Goal: Transaction & Acquisition: Book appointment/travel/reservation

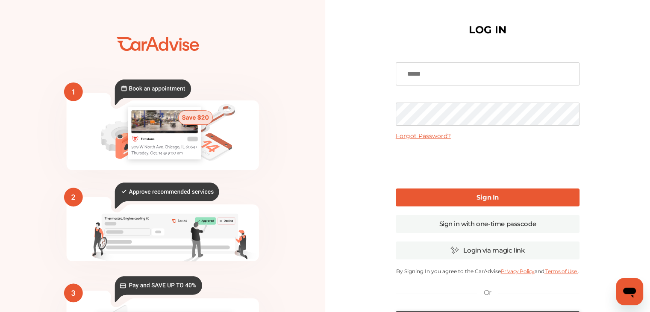
type input "**********"
click at [486, 196] on b "Sign In" at bounding box center [487, 197] width 22 height 8
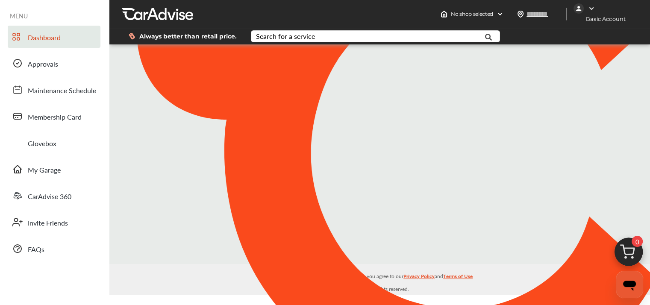
type input "*****"
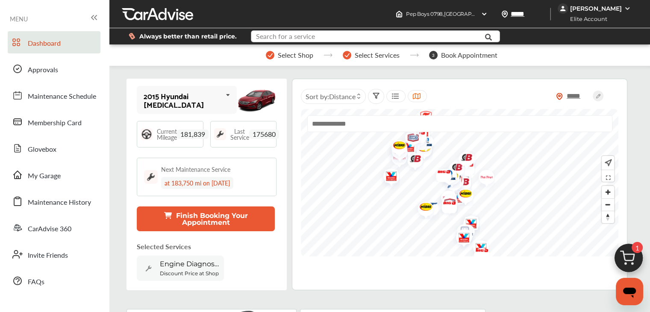
click at [321, 38] on input "text" at bounding box center [368, 37] width 232 height 13
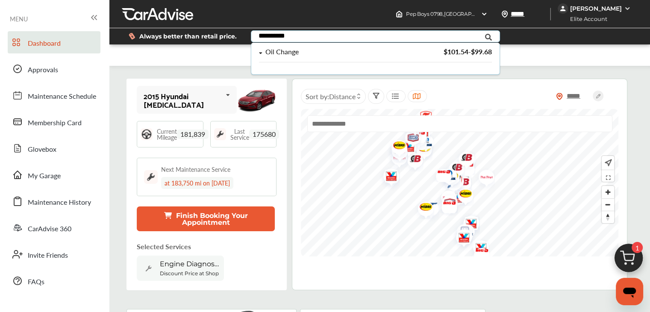
type input "**********"
click at [288, 52] on div "Oil Change" at bounding box center [281, 51] width 33 height 7
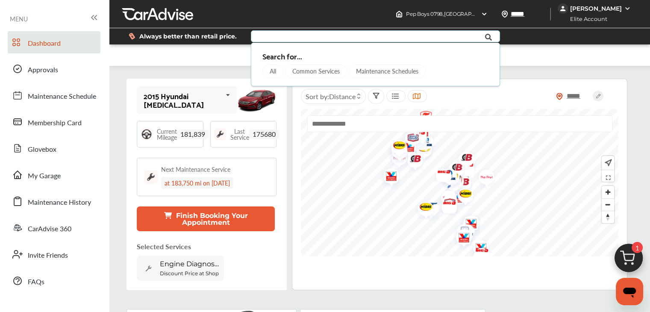
click at [488, 36] on icon at bounding box center [488, 36] width 19 height 21
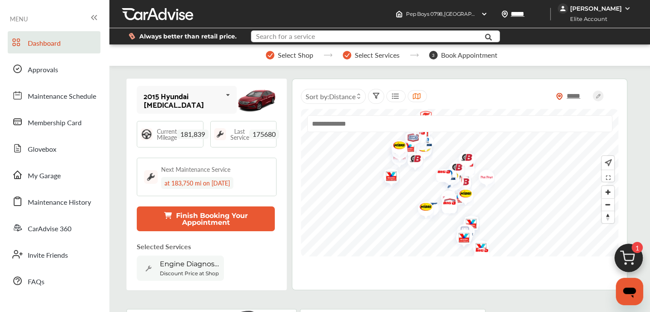
click at [350, 38] on input "text" at bounding box center [368, 37] width 232 height 13
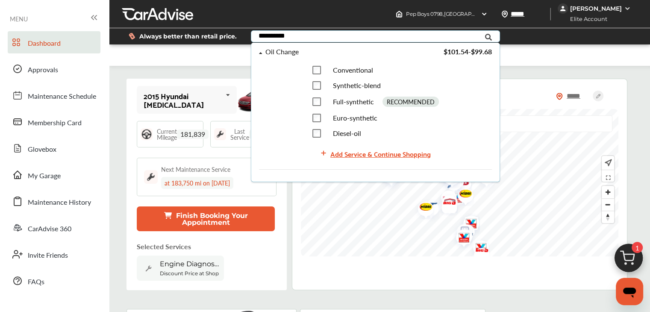
type input "**********"
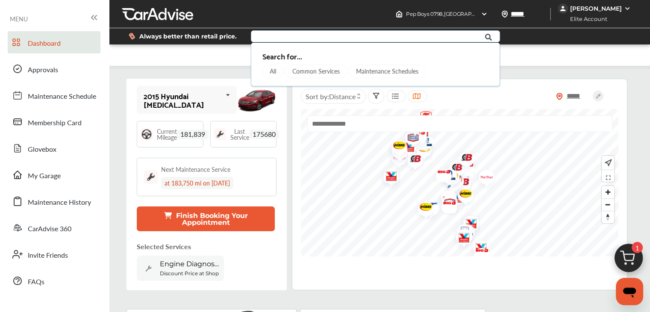
click at [296, 38] on input "text" at bounding box center [368, 37] width 232 height 13
click at [315, 35] on input "text" at bounding box center [368, 37] width 232 height 13
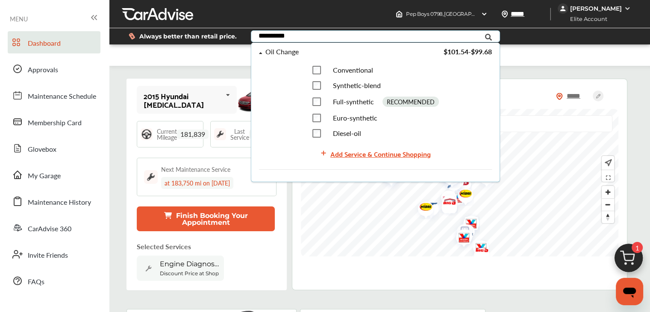
type input "**********"
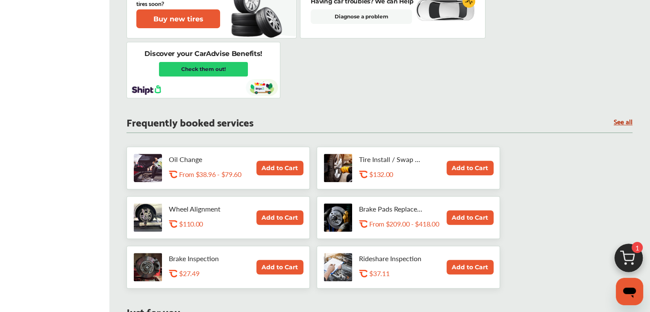
scroll to position [342, 0]
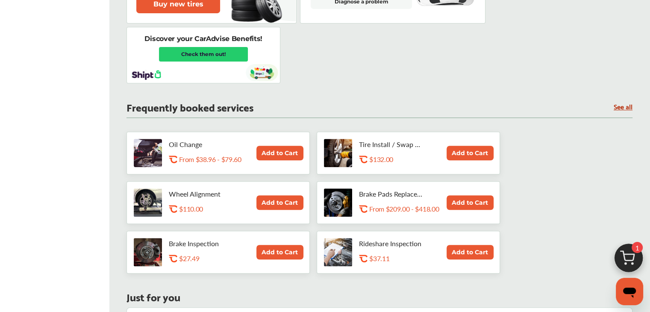
click at [205, 160] on p "From $38.96 - $79.60" at bounding box center [210, 159] width 62 height 8
click at [272, 150] on button "Add to Cart" at bounding box center [279, 153] width 47 height 15
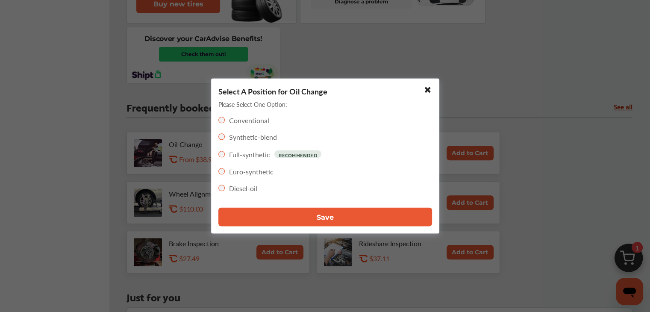
click at [224, 123] on div "Conventional" at bounding box center [243, 120] width 51 height 10
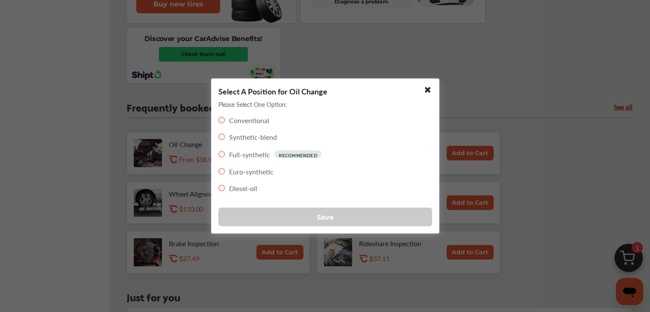
drag, startPoint x: 325, startPoint y: 216, endPoint x: 342, endPoint y: 212, distance: 17.6
click at [325, 216] on span "Save" at bounding box center [325, 217] width 17 height 8
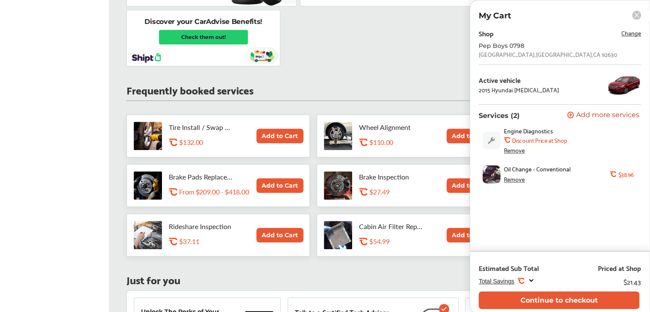
click at [636, 32] on span "Change" at bounding box center [631, 33] width 20 height 10
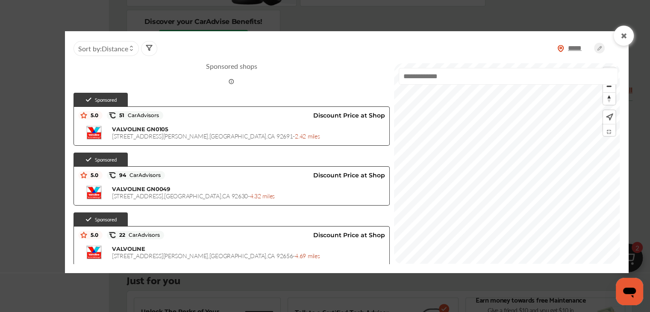
click at [410, 264] on div "***** Sort by : Distance Sponsored shops Sponsored 5.0 51 CarAdvisors Discount …" at bounding box center [346, 151] width 563 height 241
click at [558, 85] on div at bounding box center [507, 163] width 226 height 201
click at [581, 79] on div at bounding box center [507, 163] width 226 height 201
click at [614, 93] on div at bounding box center [507, 163] width 226 height 201
click at [410, 199] on img "Map marker" at bounding box center [421, 198] width 23 height 27
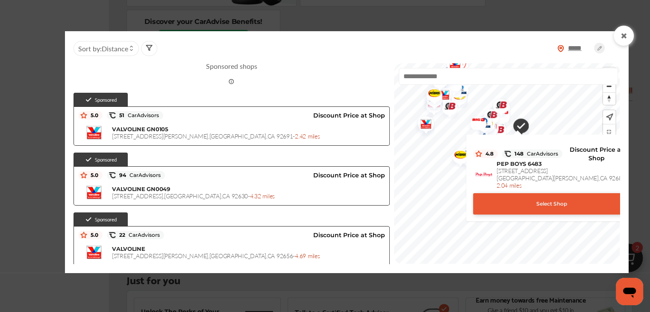
click at [537, 201] on div "Select Shop" at bounding box center [551, 203] width 157 height 21
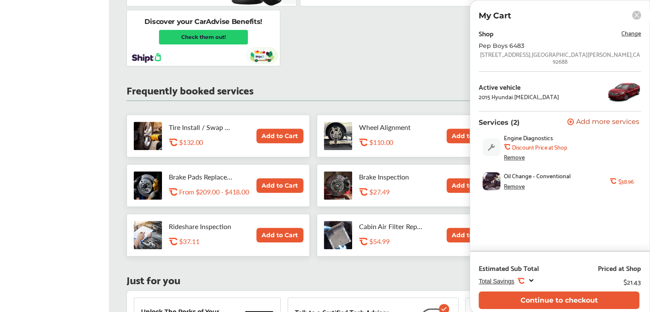
click at [570, 123] on icon at bounding box center [570, 121] width 7 height 7
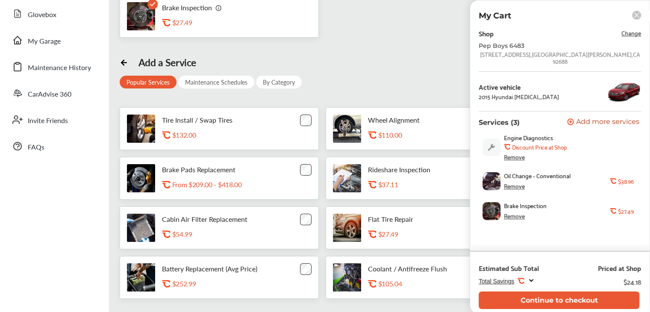
scroll to position [123, 0]
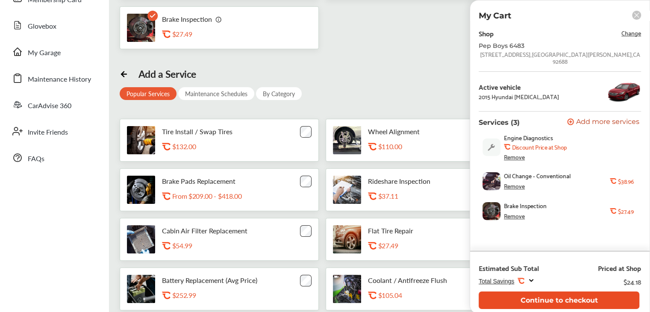
click at [574, 300] on button "Continue to checkout" at bounding box center [559, 300] width 161 height 18
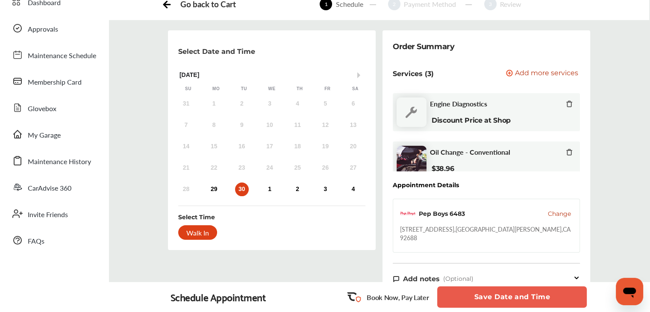
scroll to position [128, 0]
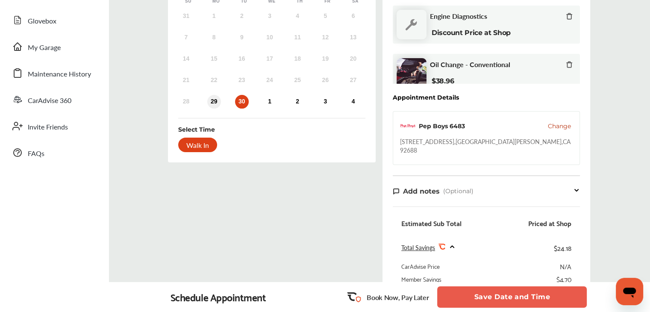
click at [213, 103] on div "29" at bounding box center [214, 102] width 14 height 14
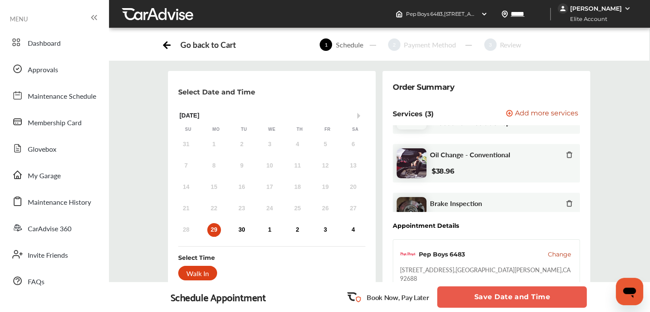
scroll to position [57, 0]
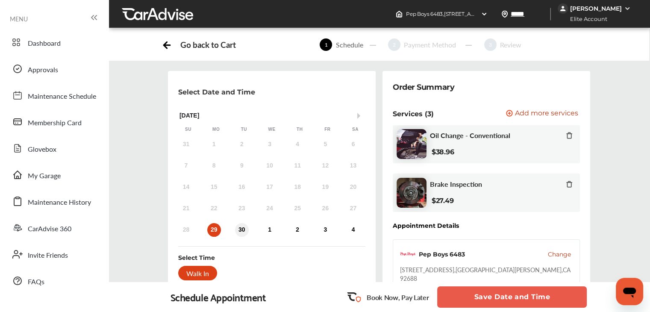
click at [241, 228] on div "30" at bounding box center [242, 230] width 14 height 14
click at [268, 228] on div "1" at bounding box center [270, 230] width 14 height 14
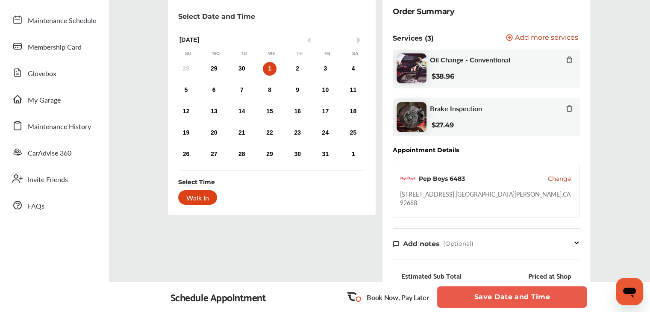
scroll to position [43, 0]
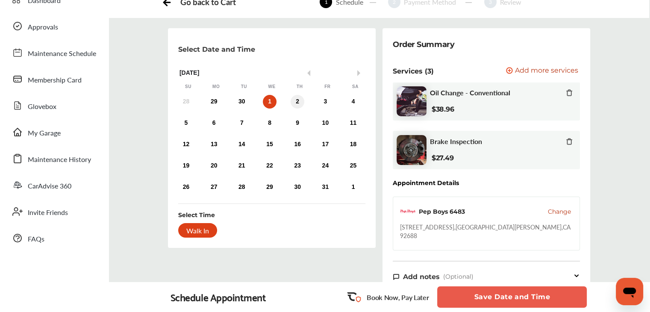
click at [298, 105] on div "2" at bounding box center [298, 102] width 14 height 14
click at [328, 101] on div "3" at bounding box center [325, 102] width 14 height 14
click at [241, 102] on div "30" at bounding box center [242, 102] width 14 height 14
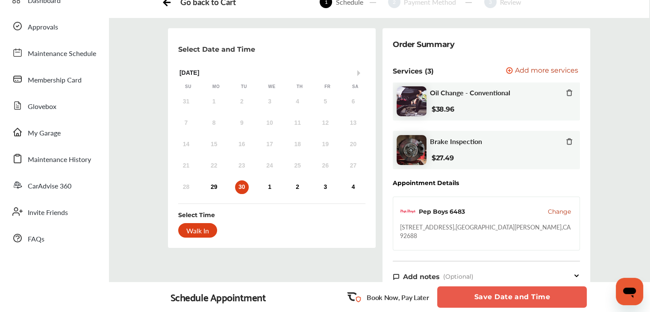
click at [567, 139] on icon at bounding box center [569, 141] width 4 height 6
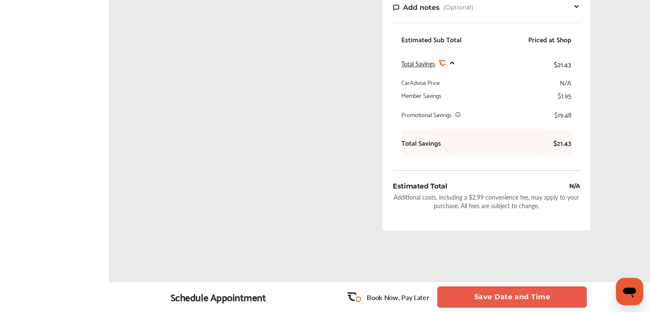
scroll to position [336, 0]
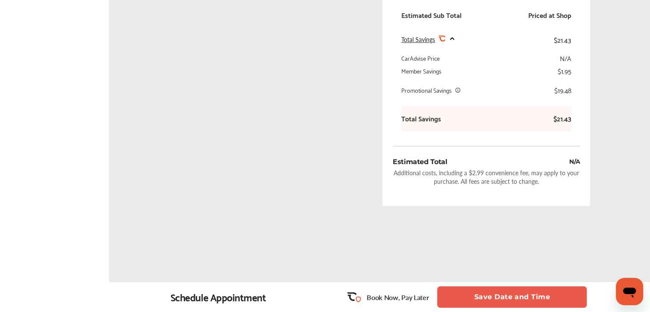
click at [476, 293] on button "Save Date and Time" at bounding box center [512, 296] width 150 height 21
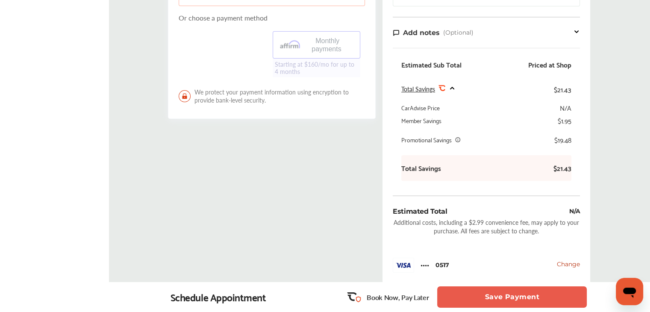
scroll to position [299, 0]
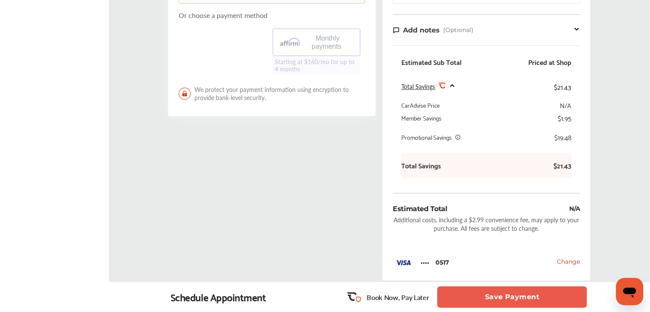
click at [508, 296] on button "Save Payment" at bounding box center [512, 296] width 150 height 21
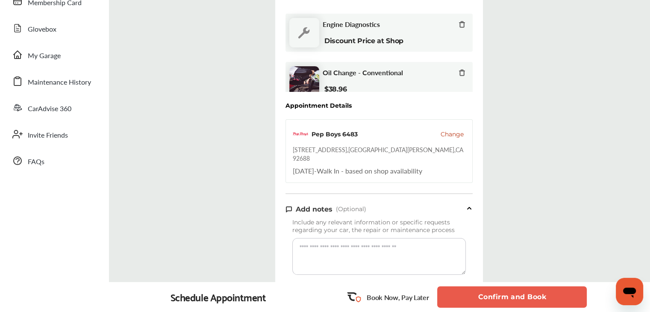
scroll to position [171, 0]
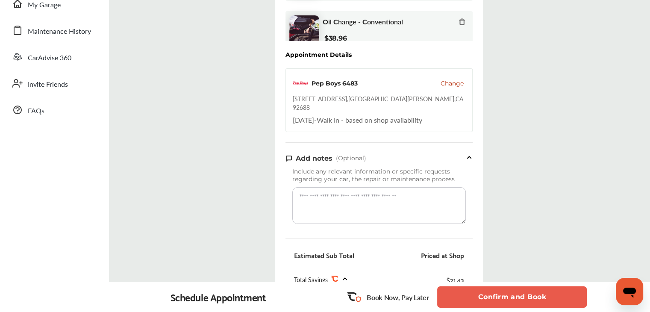
click at [506, 300] on button "Confirm and Book" at bounding box center [512, 296] width 150 height 21
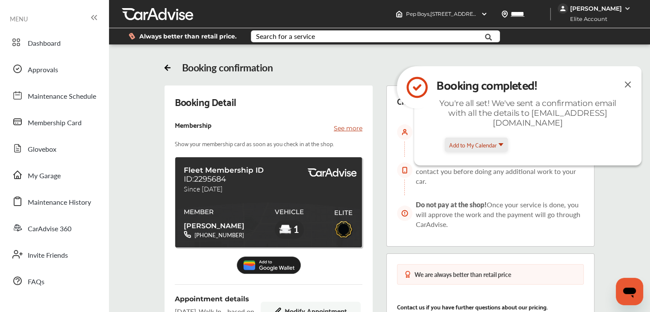
click at [502, 146] on button "Add to My Calendar" at bounding box center [476, 145] width 63 height 14
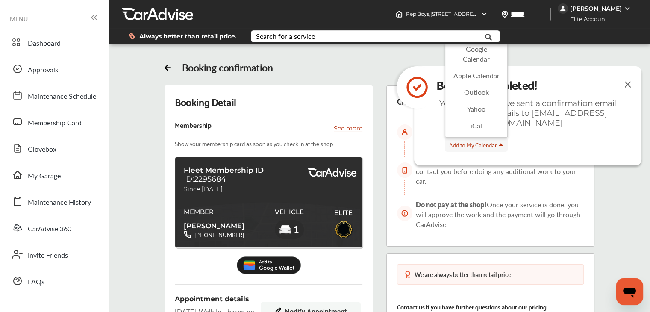
click at [479, 90] on li "Outlook" at bounding box center [476, 92] width 62 height 17
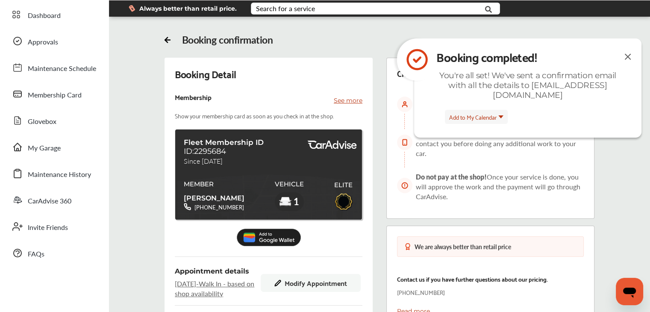
scroll to position [43, 0]
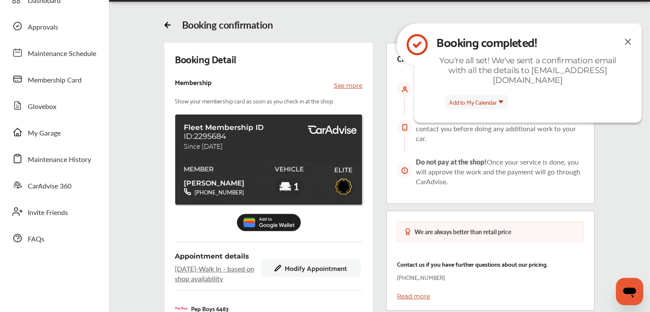
click at [628, 41] on img at bounding box center [628, 41] width 10 height 11
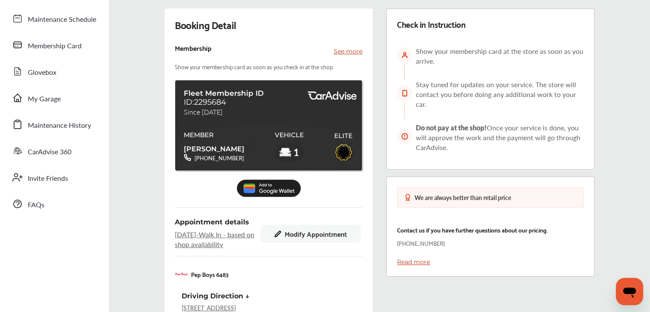
scroll to position [68, 0]
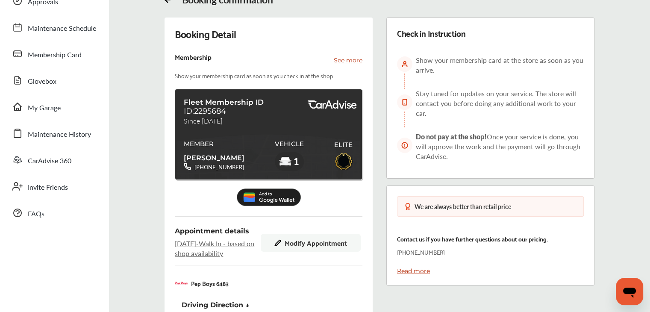
click at [268, 197] on img at bounding box center [269, 197] width 64 height 18
